Goal: Task Accomplishment & Management: Manage account settings

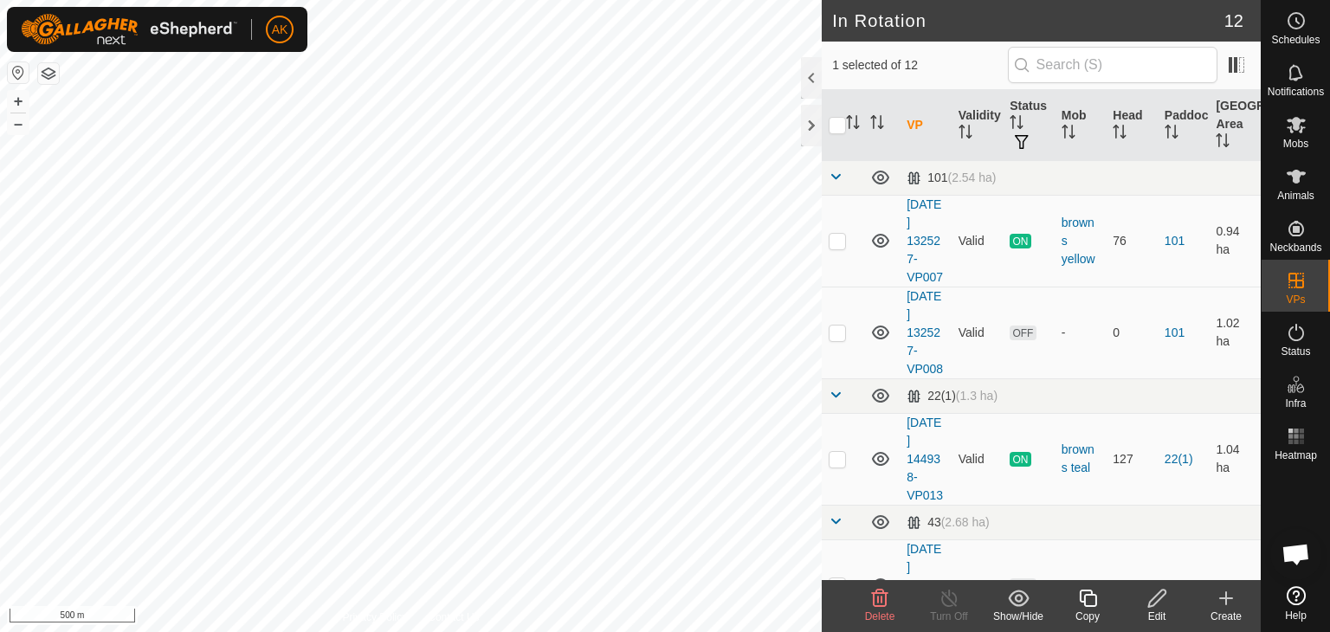
click at [874, 604] on icon at bounding box center [880, 598] width 16 height 17
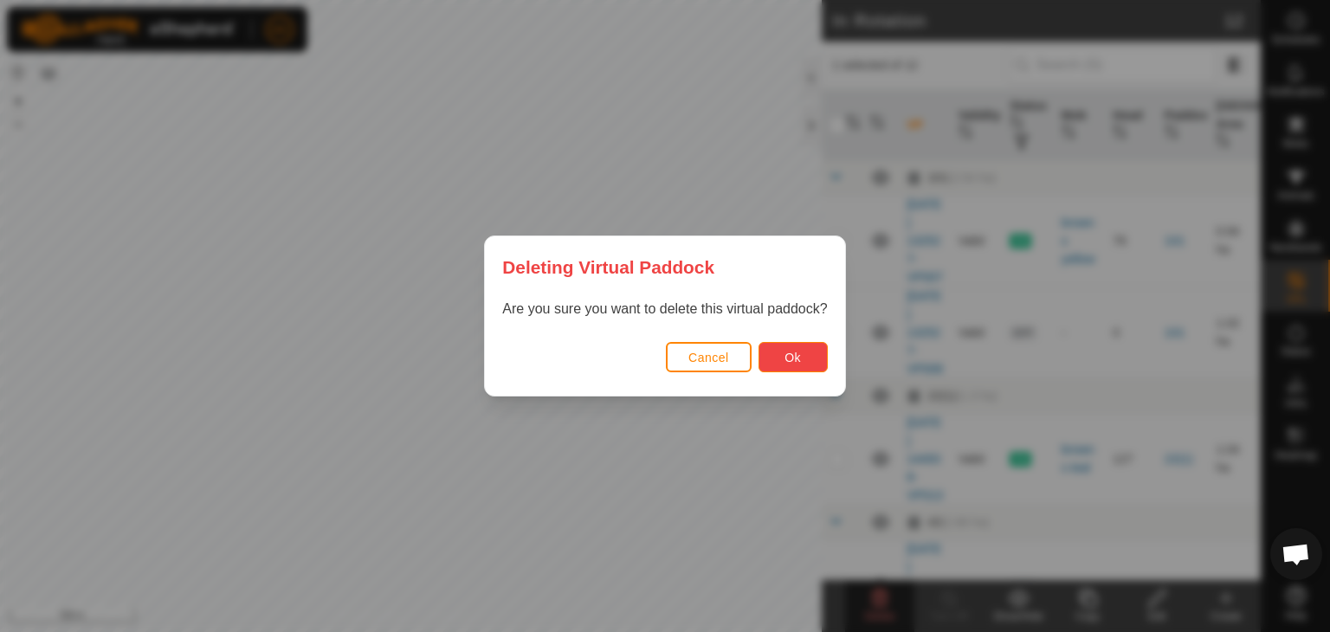
click at [783, 364] on button "Ok" at bounding box center [792, 357] width 69 height 30
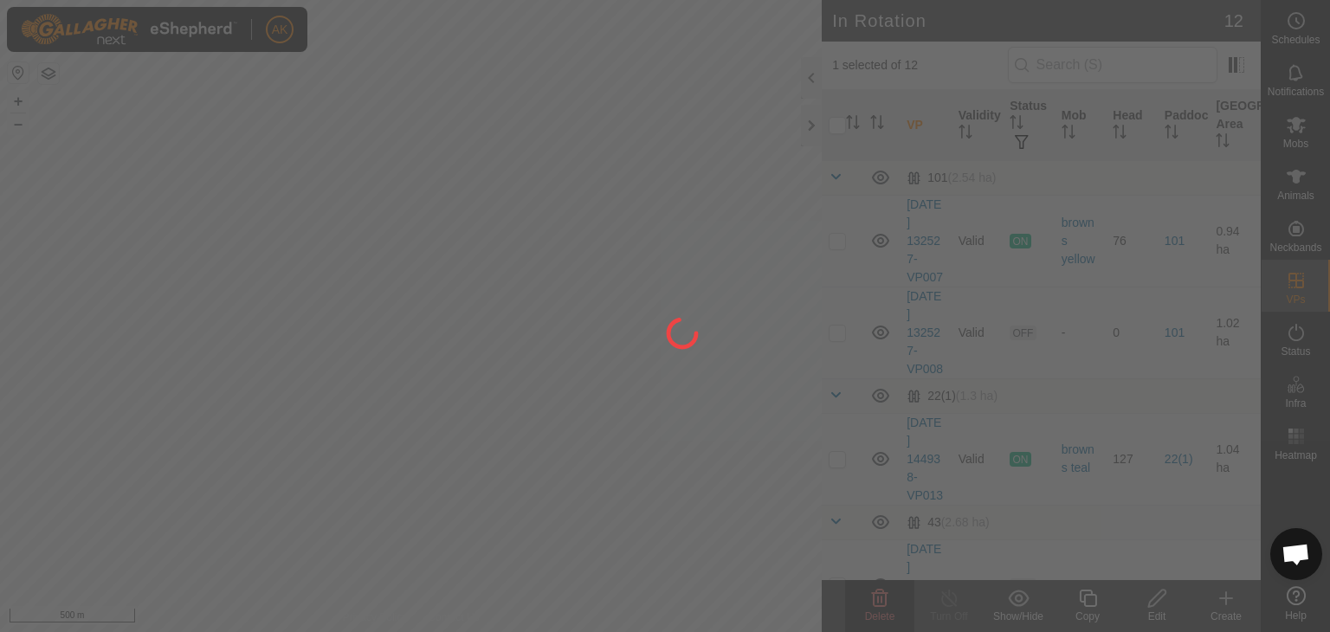
checkbox input "false"
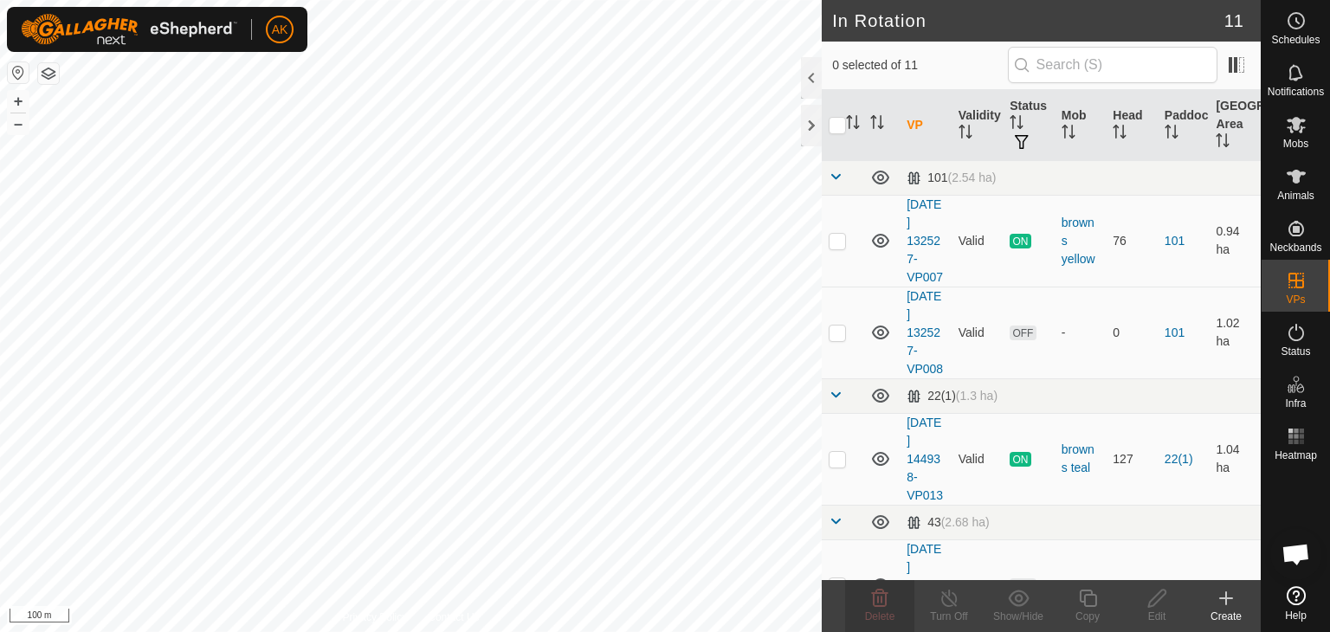
checkbox input "true"
click at [881, 601] on icon at bounding box center [880, 598] width 16 height 17
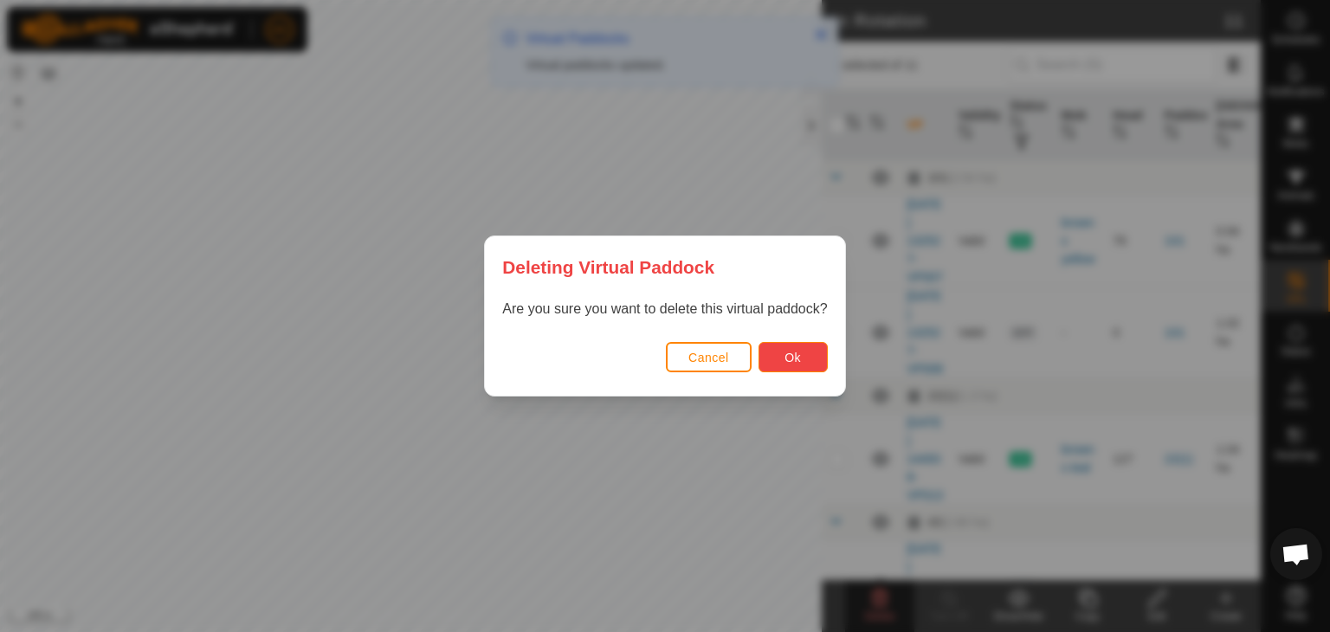
click at [794, 360] on span "Ok" at bounding box center [792, 358] width 16 height 14
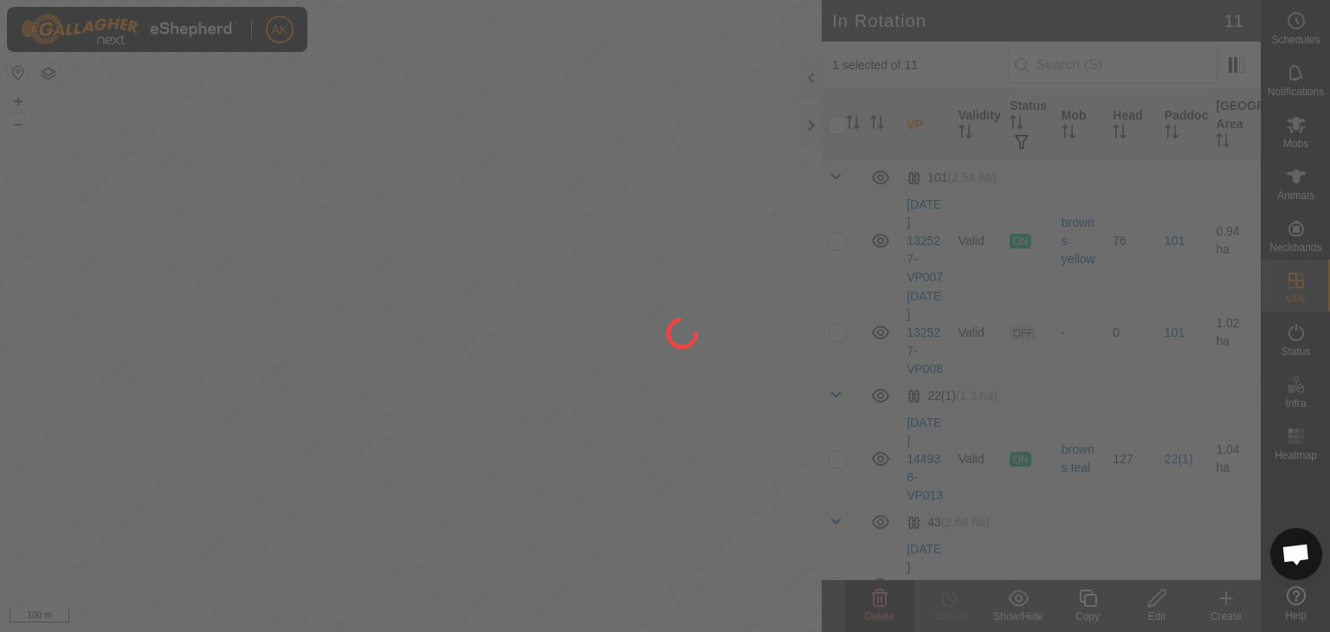
checkbox input "false"
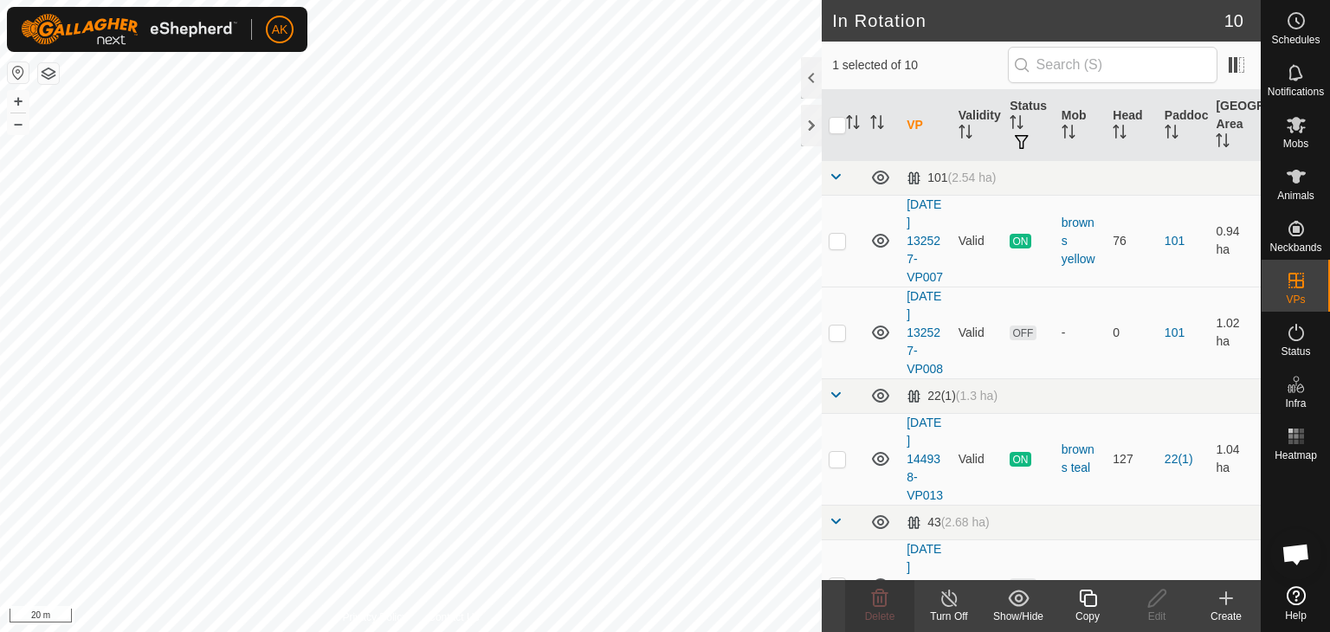
checkbox input "false"
click at [884, 595] on icon at bounding box center [879, 598] width 21 height 21
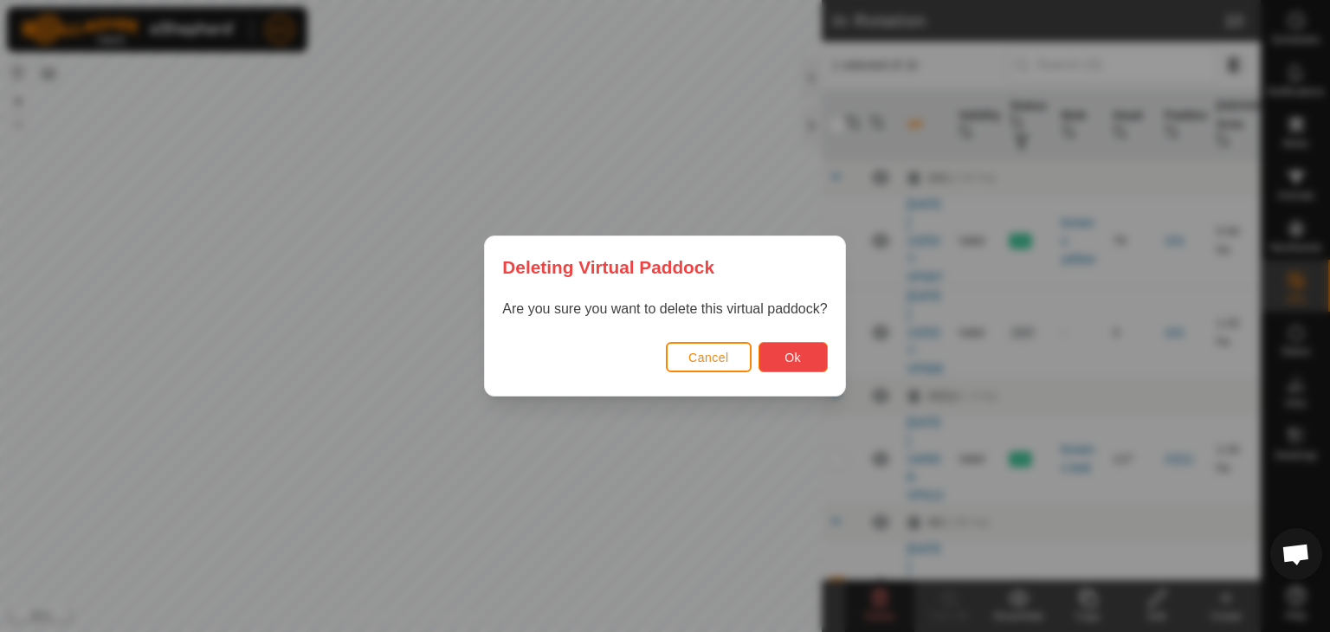
click at [793, 364] on span "Ok" at bounding box center [792, 358] width 16 height 14
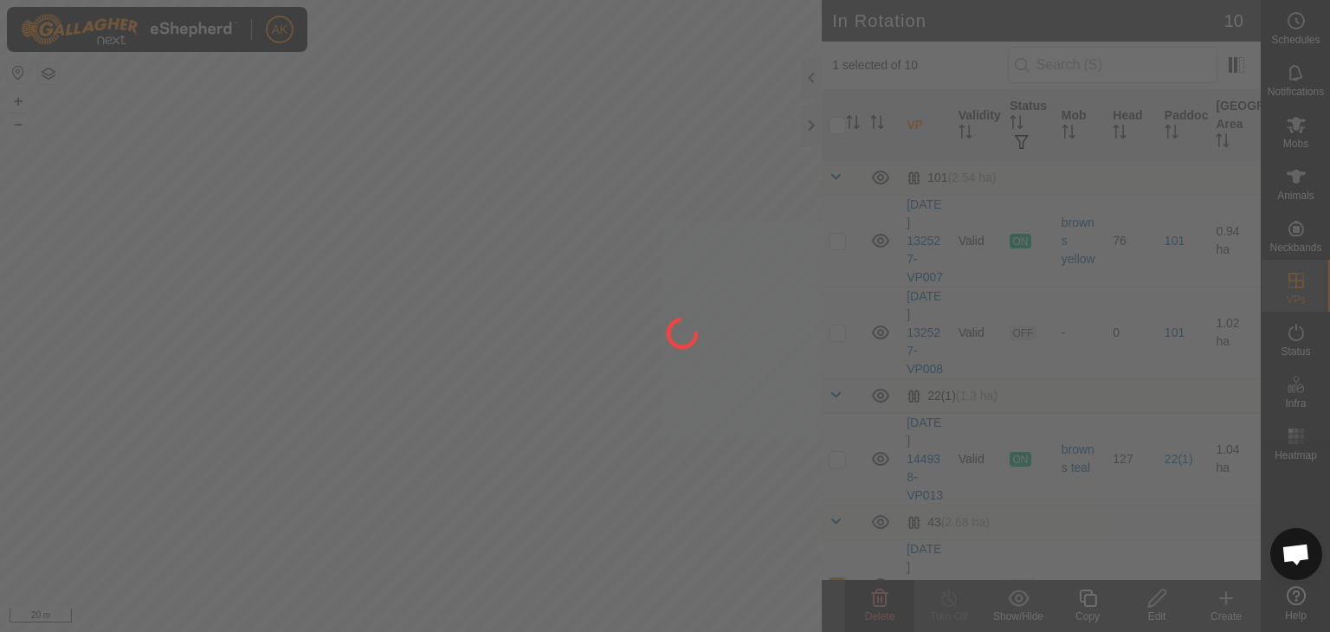
checkbox input "false"
